Goal: Information Seeking & Learning: Learn about a topic

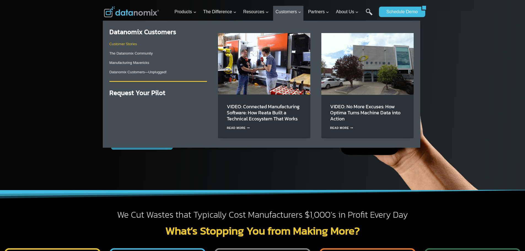
click at [124, 42] on link "Customer Stories" at bounding box center [123, 44] width 28 height 4
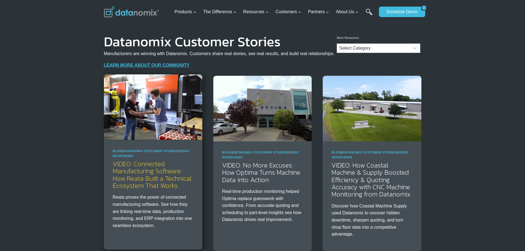
click at [154, 168] on link "VIDEO: Connected Manufacturing Software: How Reata Built a Technical Ecosystem …" at bounding box center [152, 174] width 79 height 31
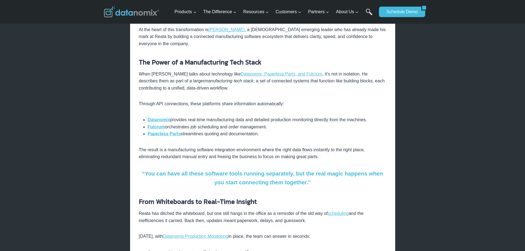
scroll to position [220, 0]
